Goal: Find specific page/section: Find specific page/section

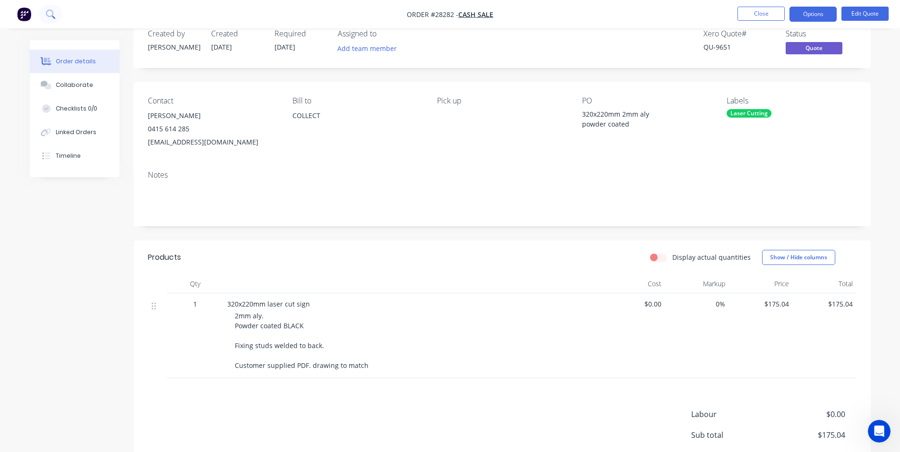
click at [48, 15] on icon at bounding box center [50, 13] width 9 height 9
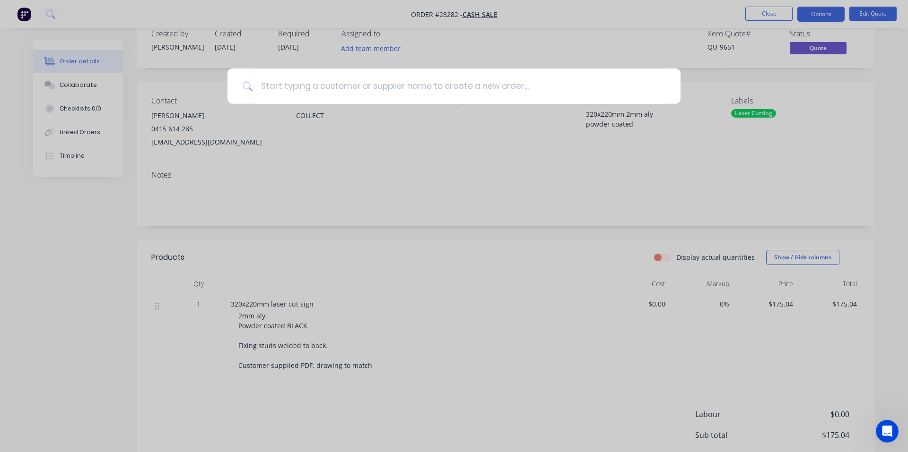
click at [26, 17] on div at bounding box center [454, 226] width 908 height 452
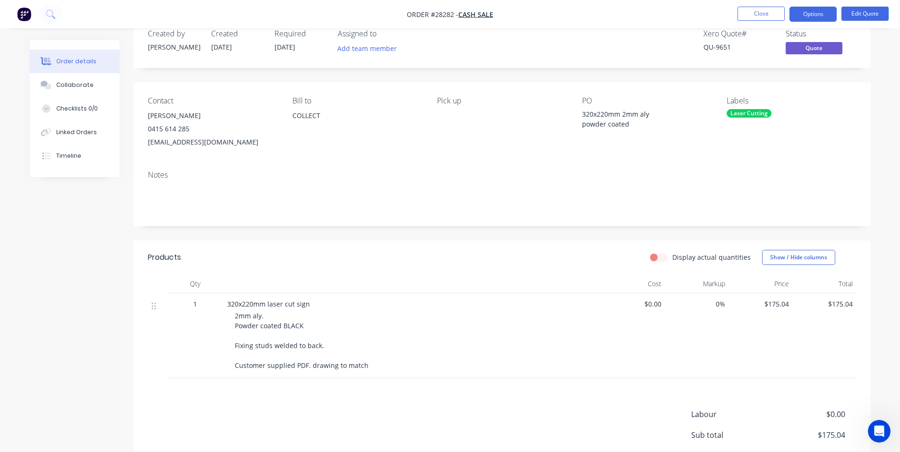
click at [26, 17] on img "button" at bounding box center [24, 14] width 14 height 14
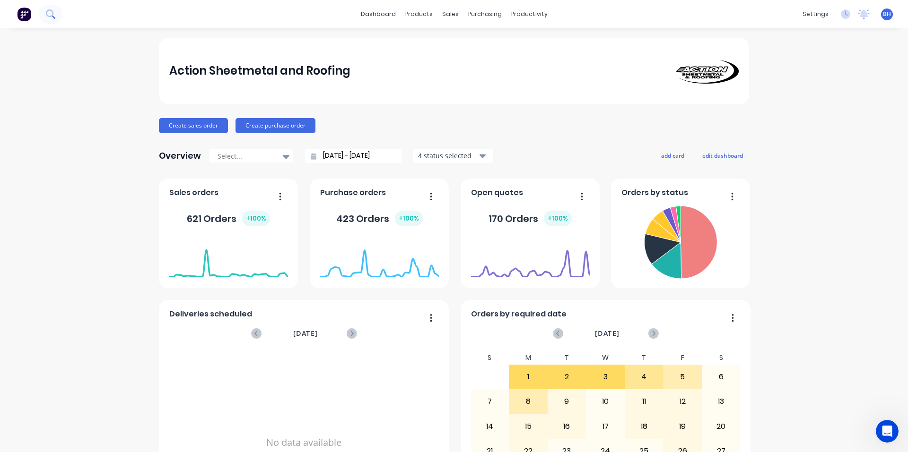
click at [56, 19] on button at bounding box center [51, 14] width 24 height 19
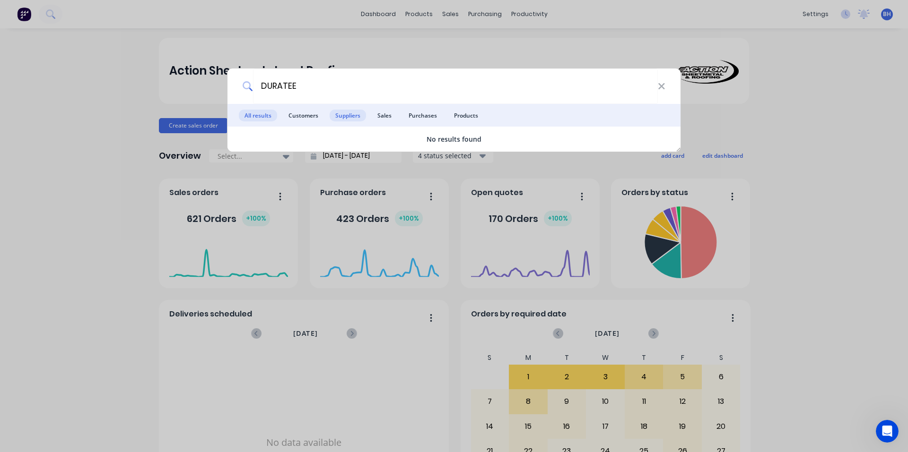
type input "DURATEE"
drag, startPoint x: 287, startPoint y: 82, endPoint x: 252, endPoint y: 87, distance: 35.9
click at [252, 87] on div "DURATEE" at bounding box center [453, 86] width 453 height 35
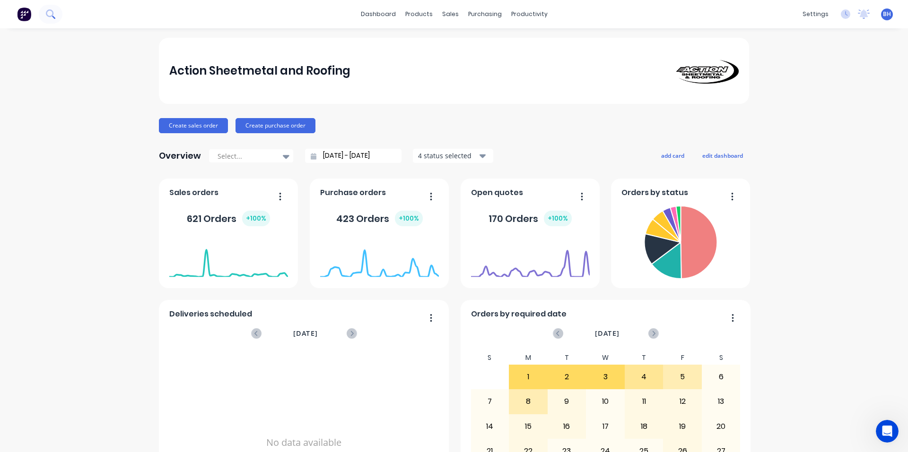
click at [40, 13] on button at bounding box center [51, 14] width 24 height 19
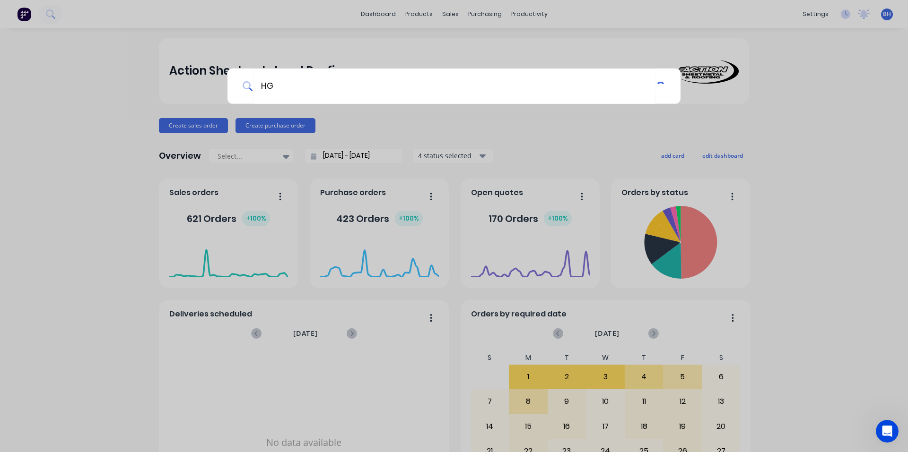
type input "H"
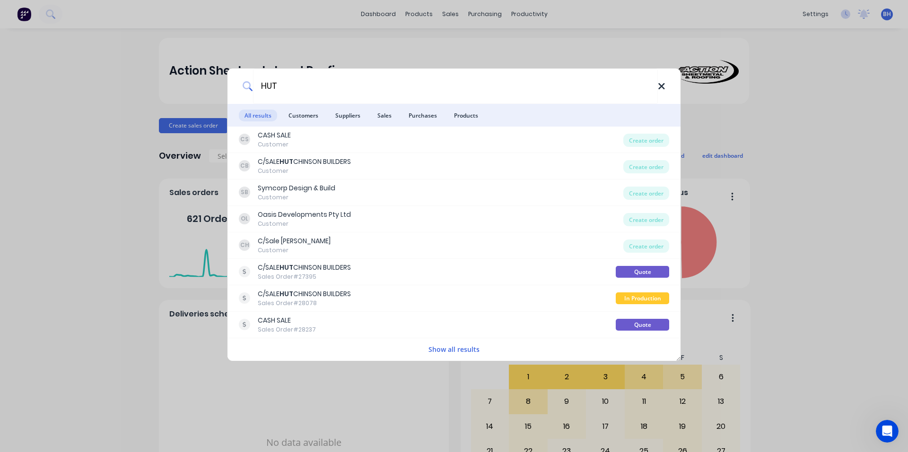
type input "HUT"
click at [664, 87] on icon at bounding box center [662, 86] width 8 height 10
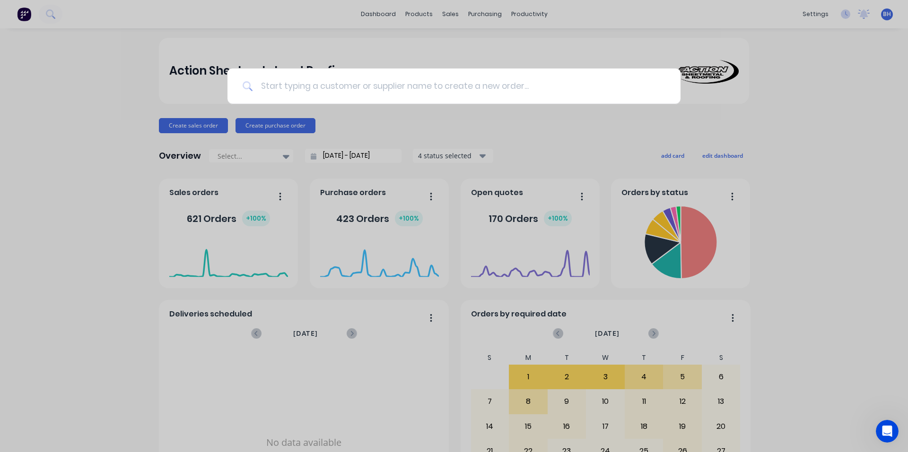
click at [309, 90] on input at bounding box center [459, 86] width 412 height 35
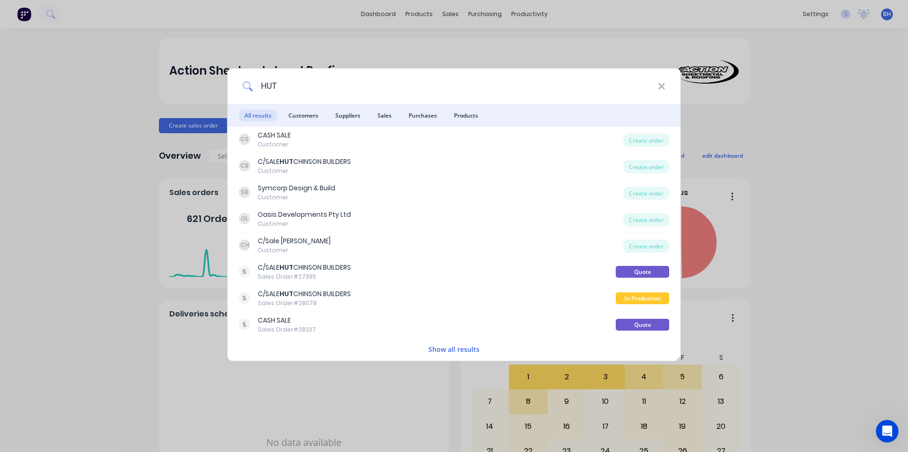
type input "HUT"
click at [111, 176] on div "HUT All results Customers Suppliers Sales Purchases Products CS CASH SALE Custo…" at bounding box center [454, 226] width 908 height 452
